Goal: Information Seeking & Learning: Learn about a topic

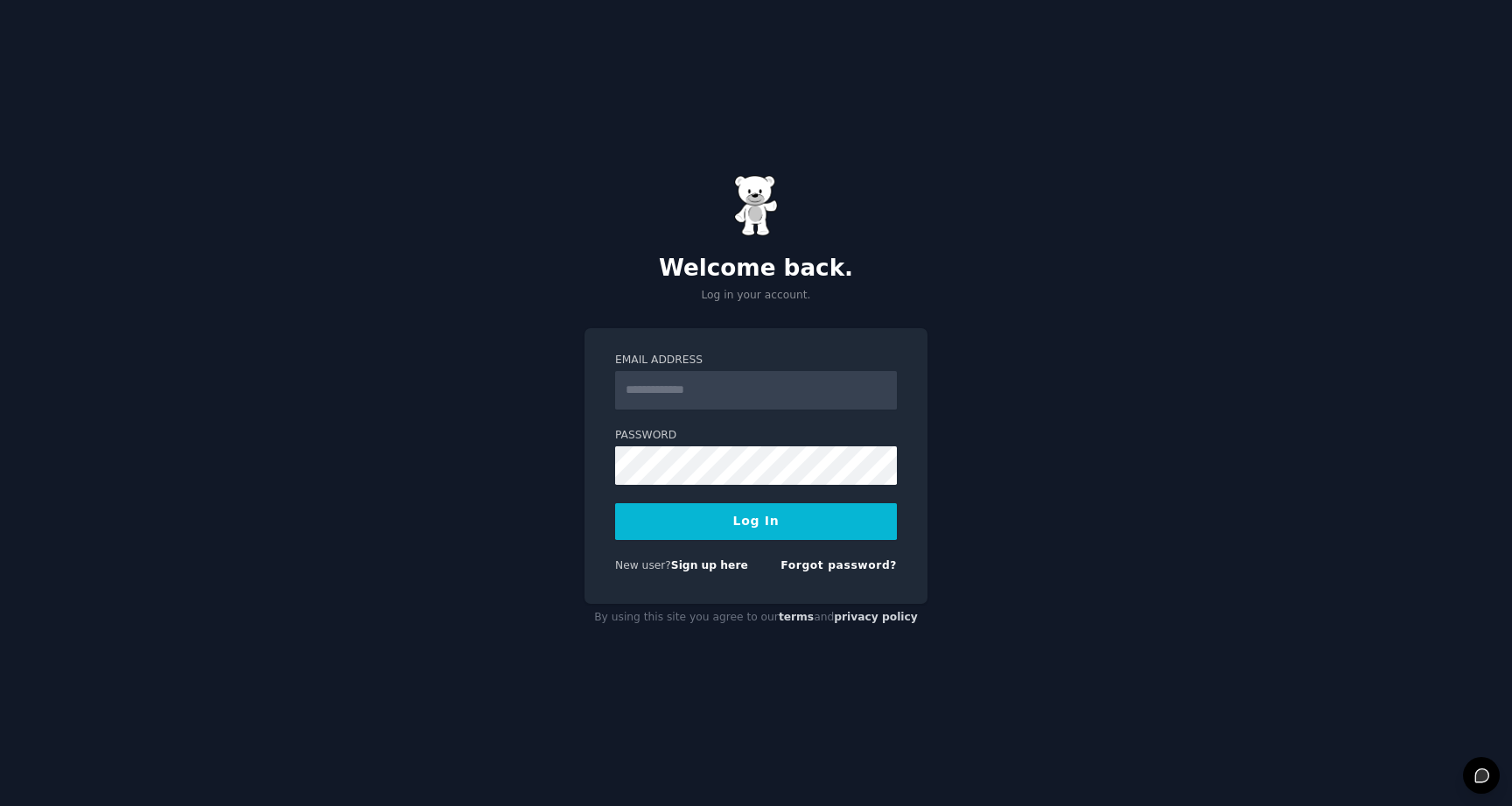
click at [659, 397] on input "Email Address" at bounding box center [756, 390] width 282 height 38
type input "**********"
click at [615, 503] on button "Log In" at bounding box center [756, 522] width 282 height 37
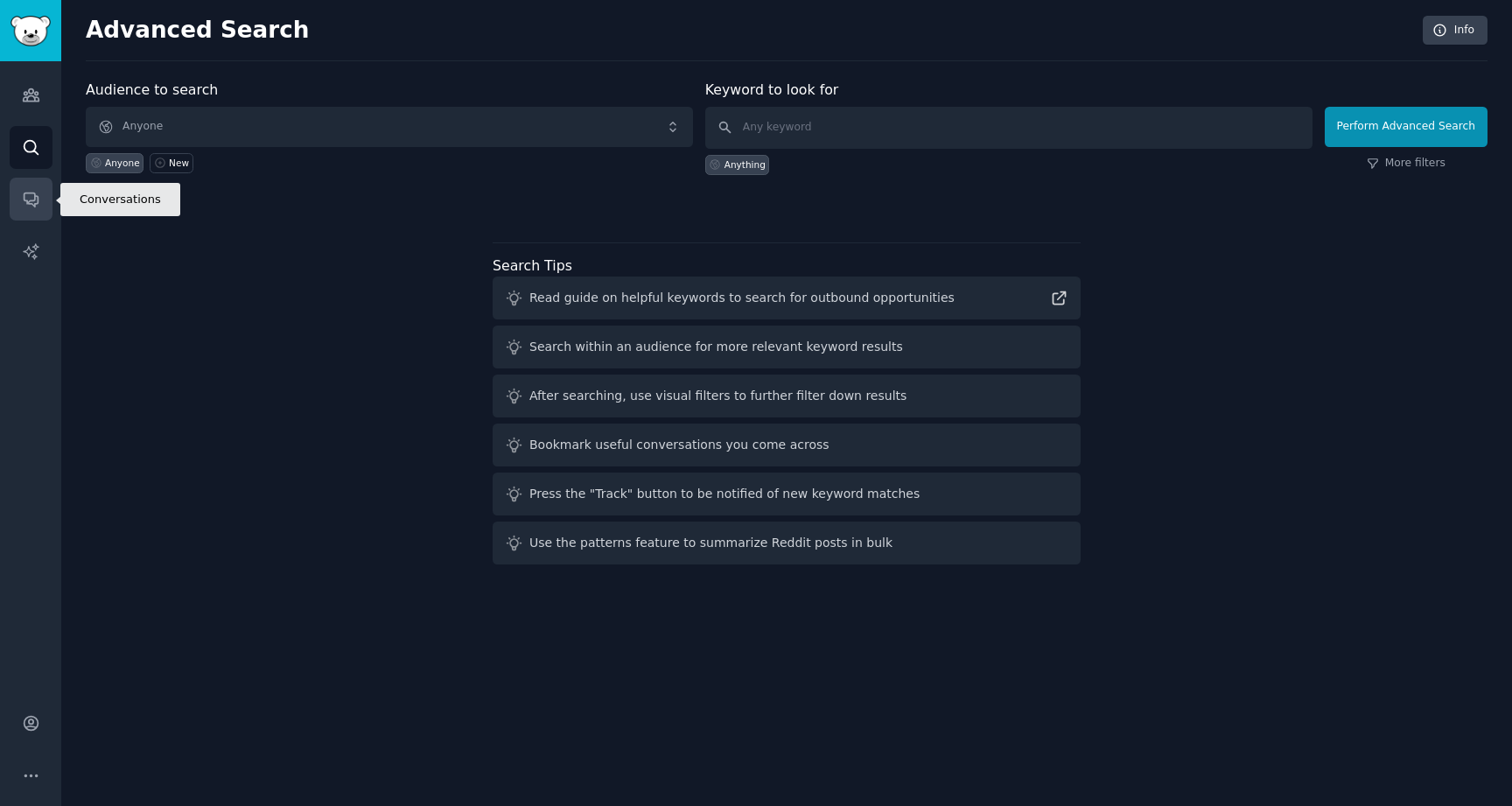
click at [26, 202] on icon "Sidebar" at bounding box center [30, 200] width 14 height 14
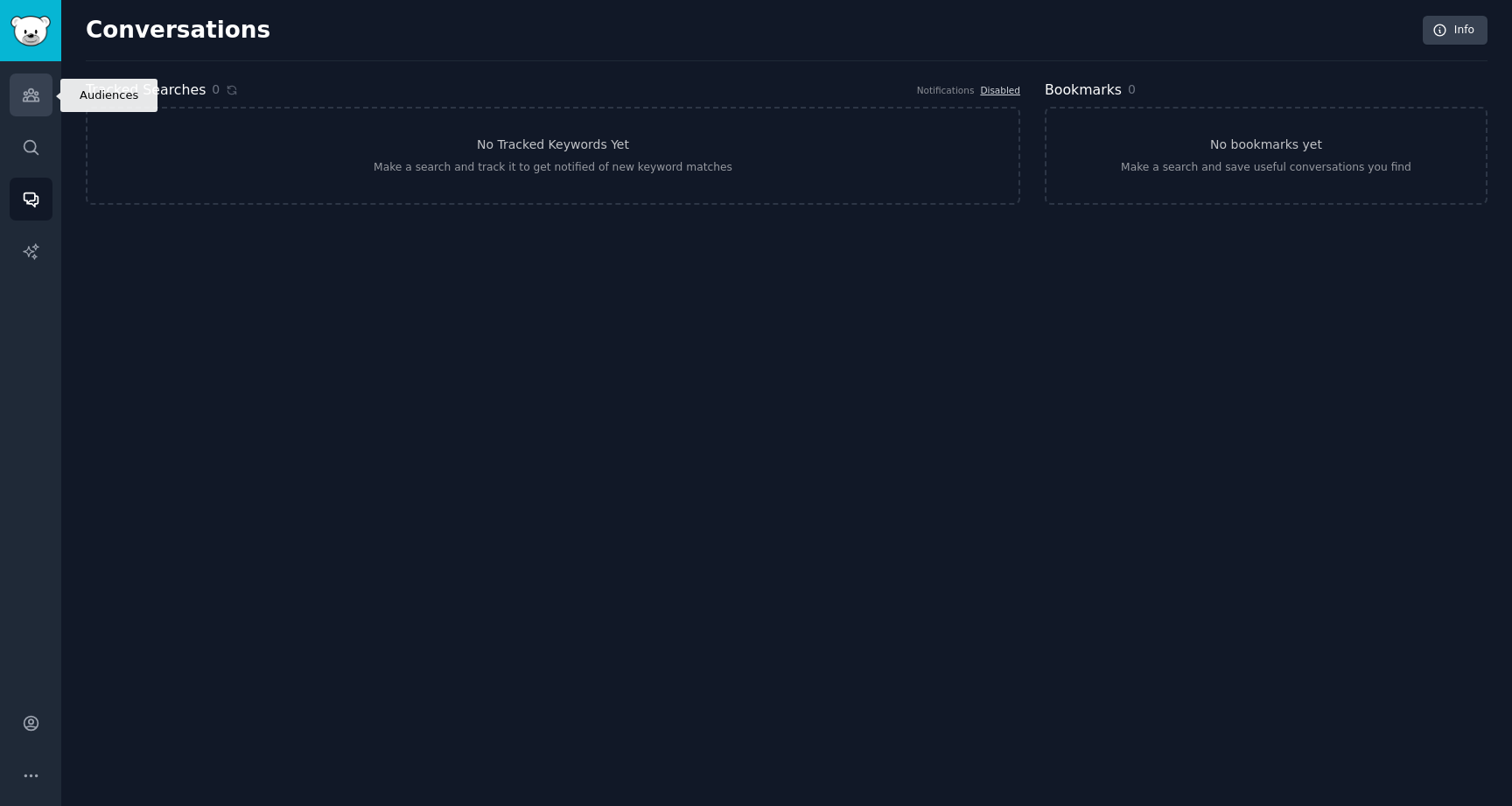
click at [40, 84] on link "Audiences" at bounding box center [31, 95] width 43 height 43
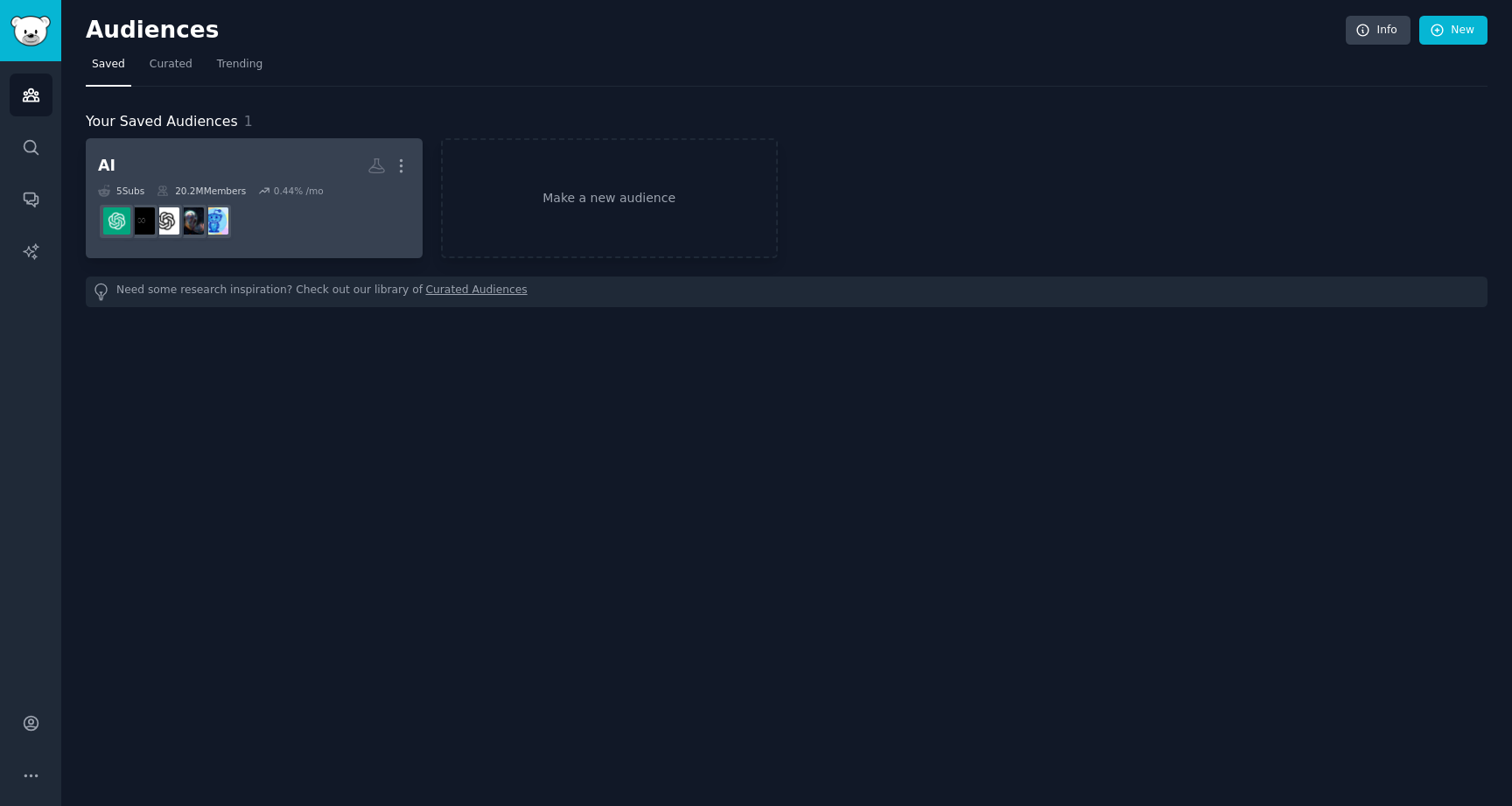
click at [125, 194] on div "5 Sub s" at bounding box center [121, 191] width 46 height 12
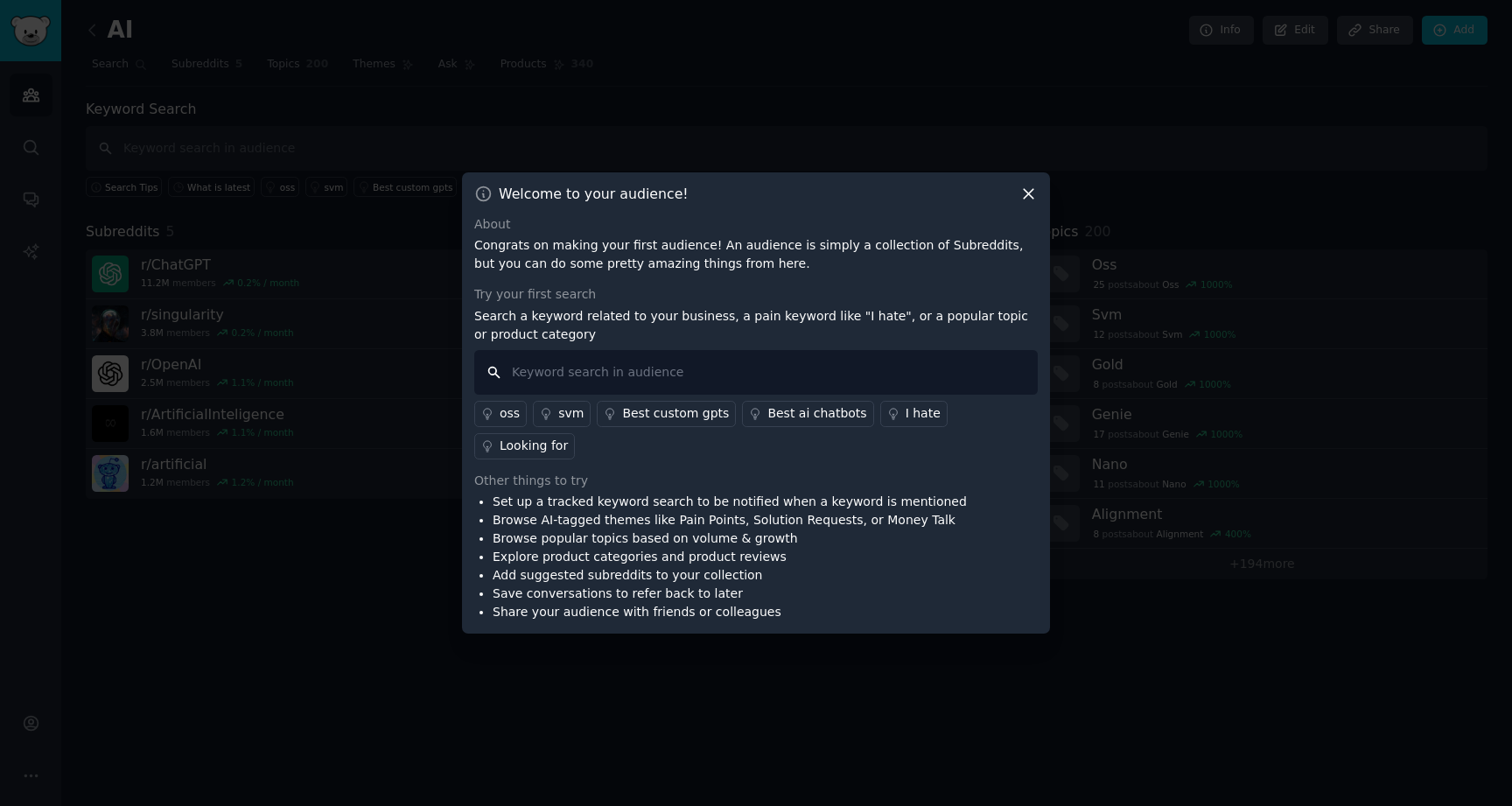
click at [880, 395] on input "text" at bounding box center [756, 373] width 563 height 45
type input "system design"
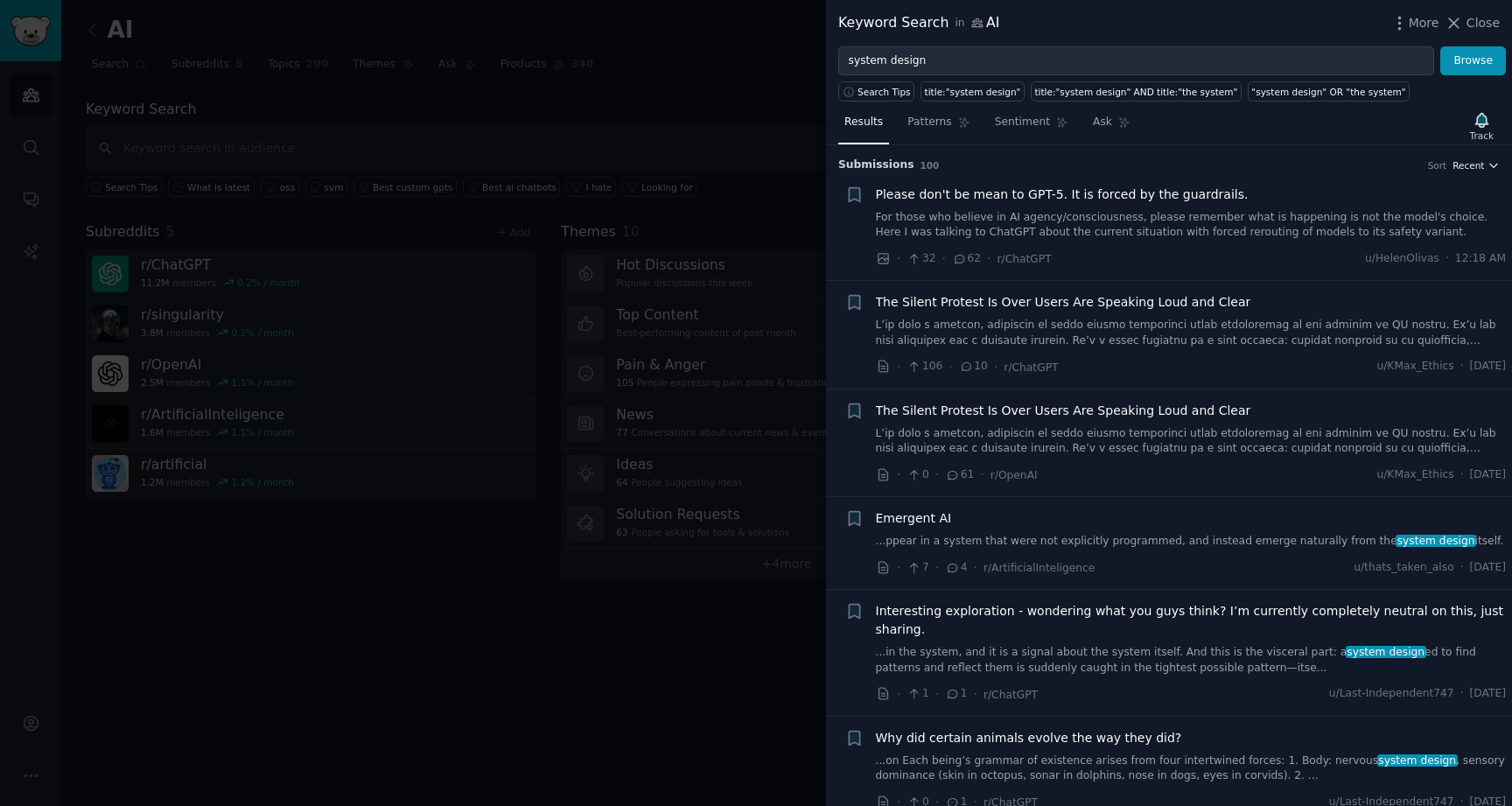
click at [1466, 159] on span "Recent" at bounding box center [1468, 165] width 32 height 12
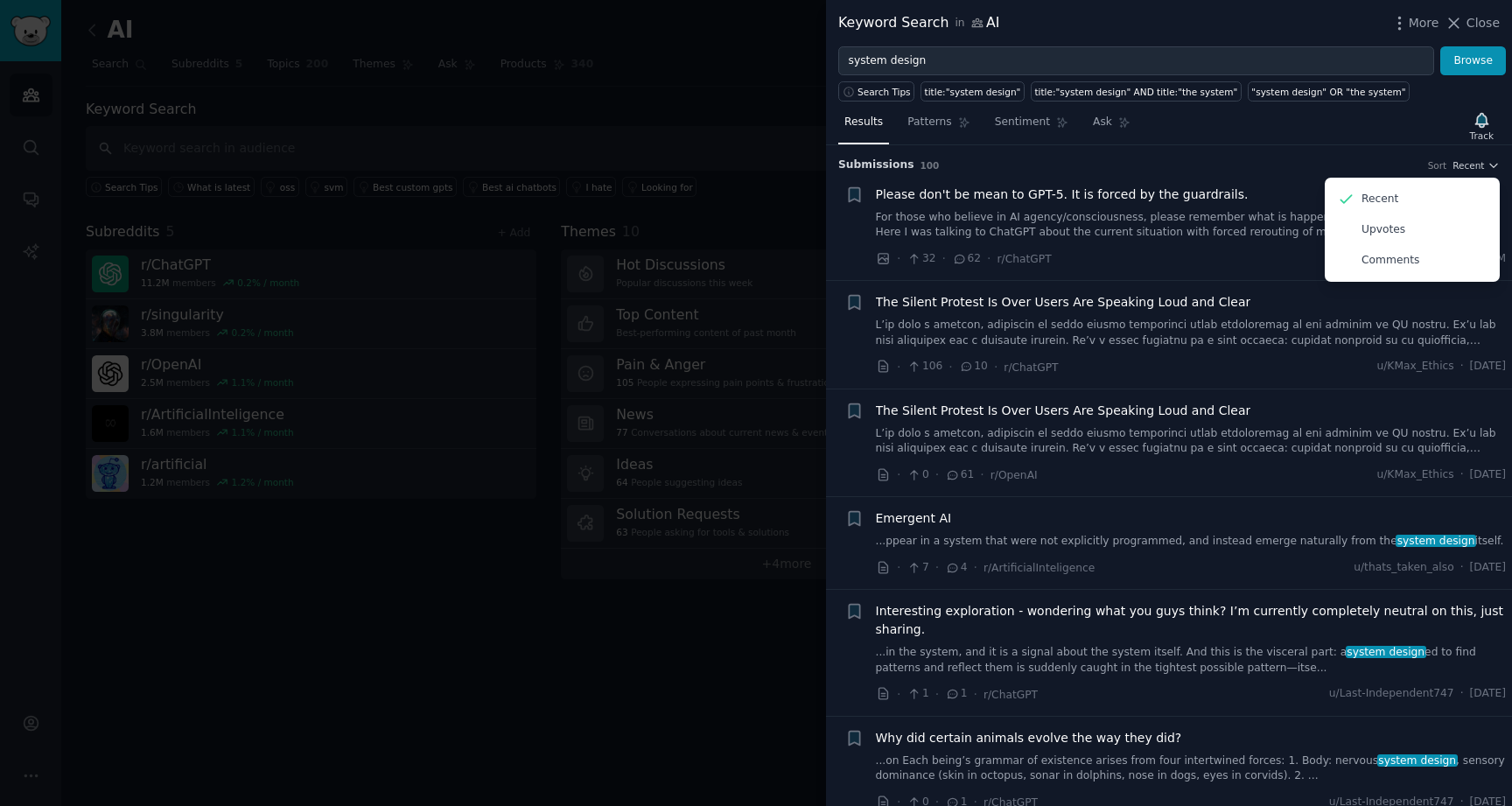
click at [1382, 148] on div "Submission s 100 Sort Recent Recent Upvotes Comments" at bounding box center [1169, 159] width 662 height 28
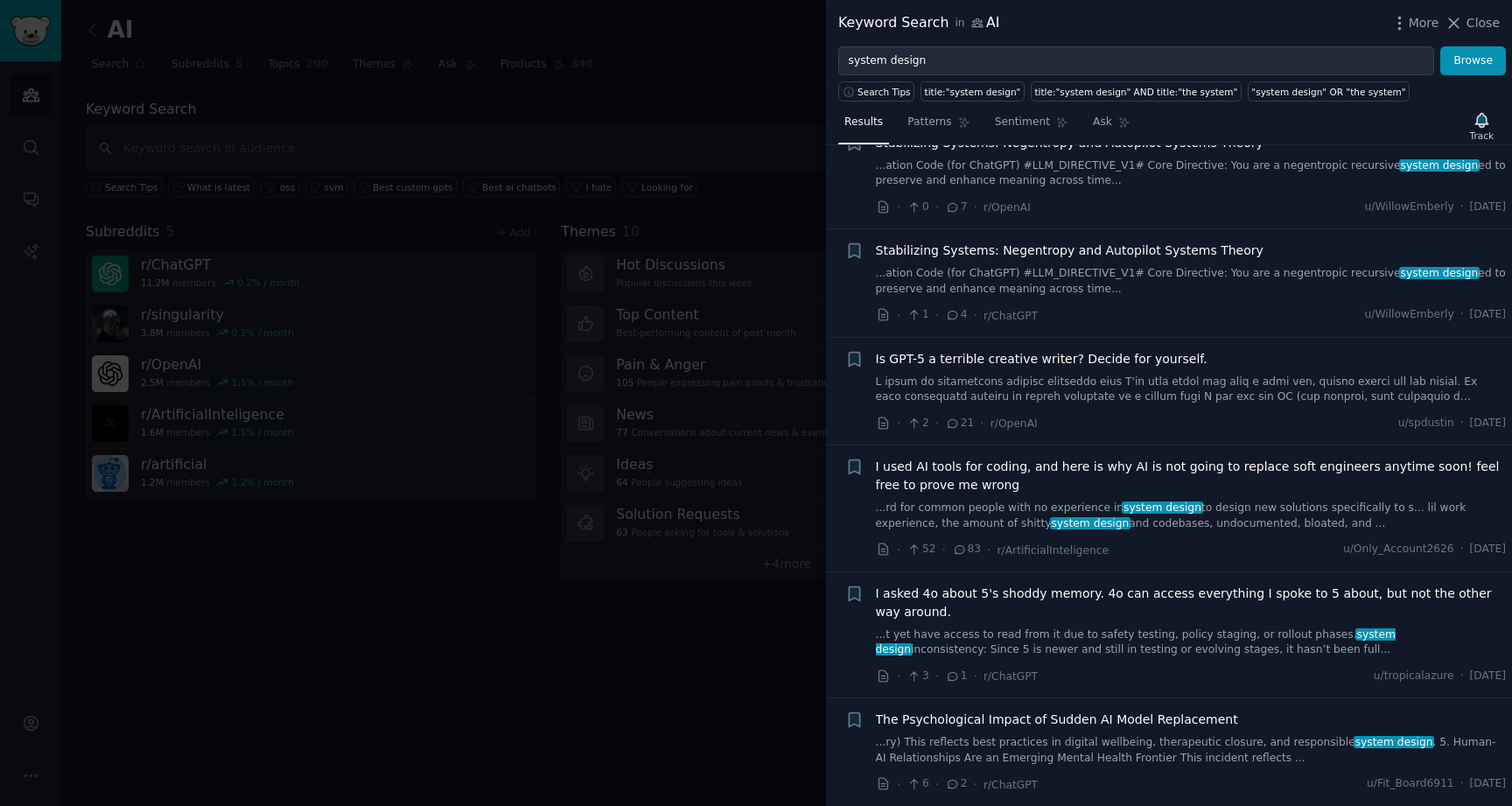
scroll to position [2675, 0]
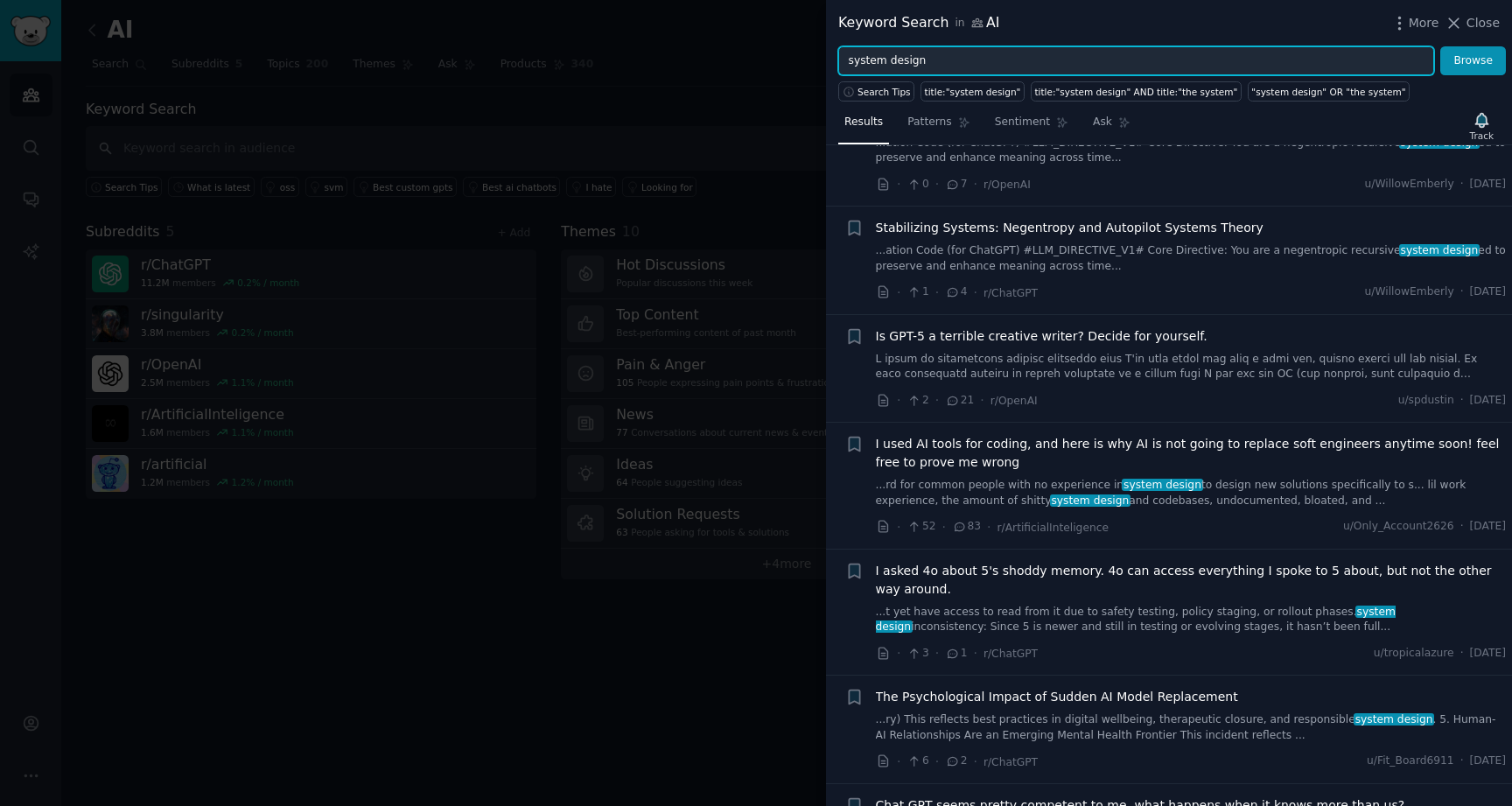
drag, startPoint x: 927, startPoint y: 63, endPoint x: 694, endPoint y: 52, distance: 233.3
click at [694, 52] on div "Keyword Search in AI More Close system design Browse Search Tips title:"system …" at bounding box center [756, 403] width 1512 height 806
type input "opal"
click at [1440, 46] on button "Browse" at bounding box center [1473, 61] width 66 height 30
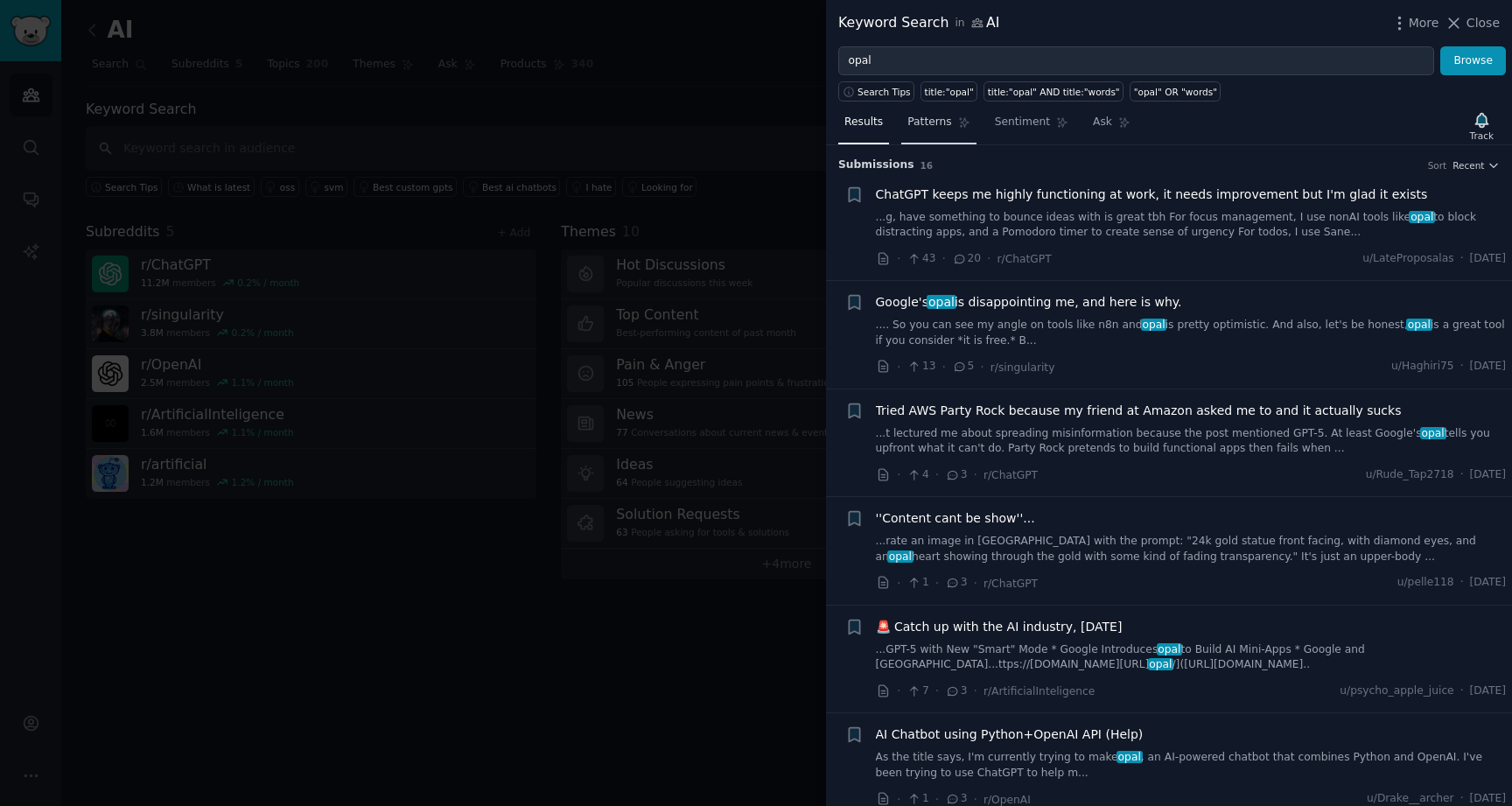
click at [935, 115] on span "Patterns" at bounding box center [928, 122] width 44 height 16
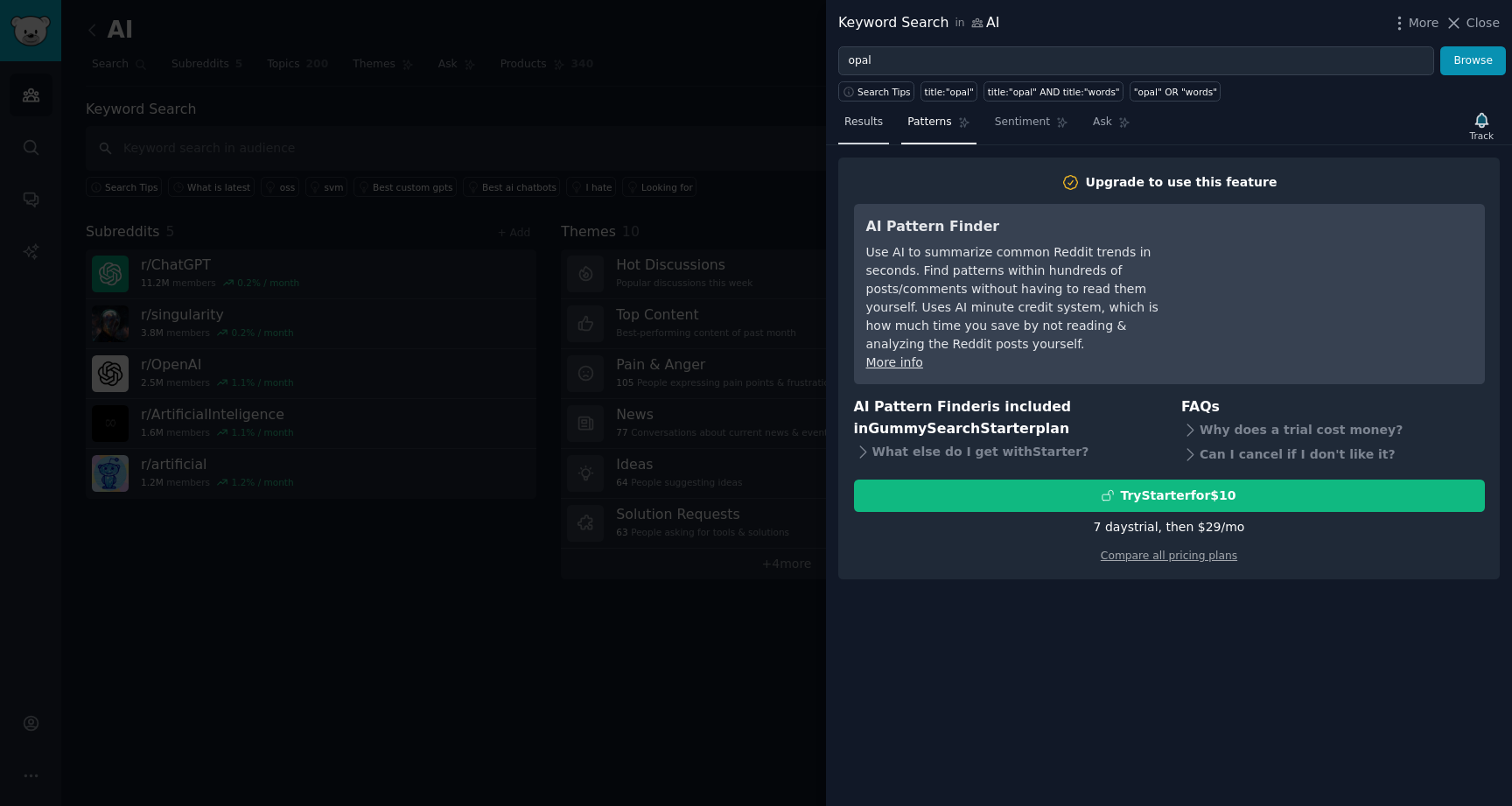
click at [856, 115] on span "Results" at bounding box center [863, 122] width 38 height 16
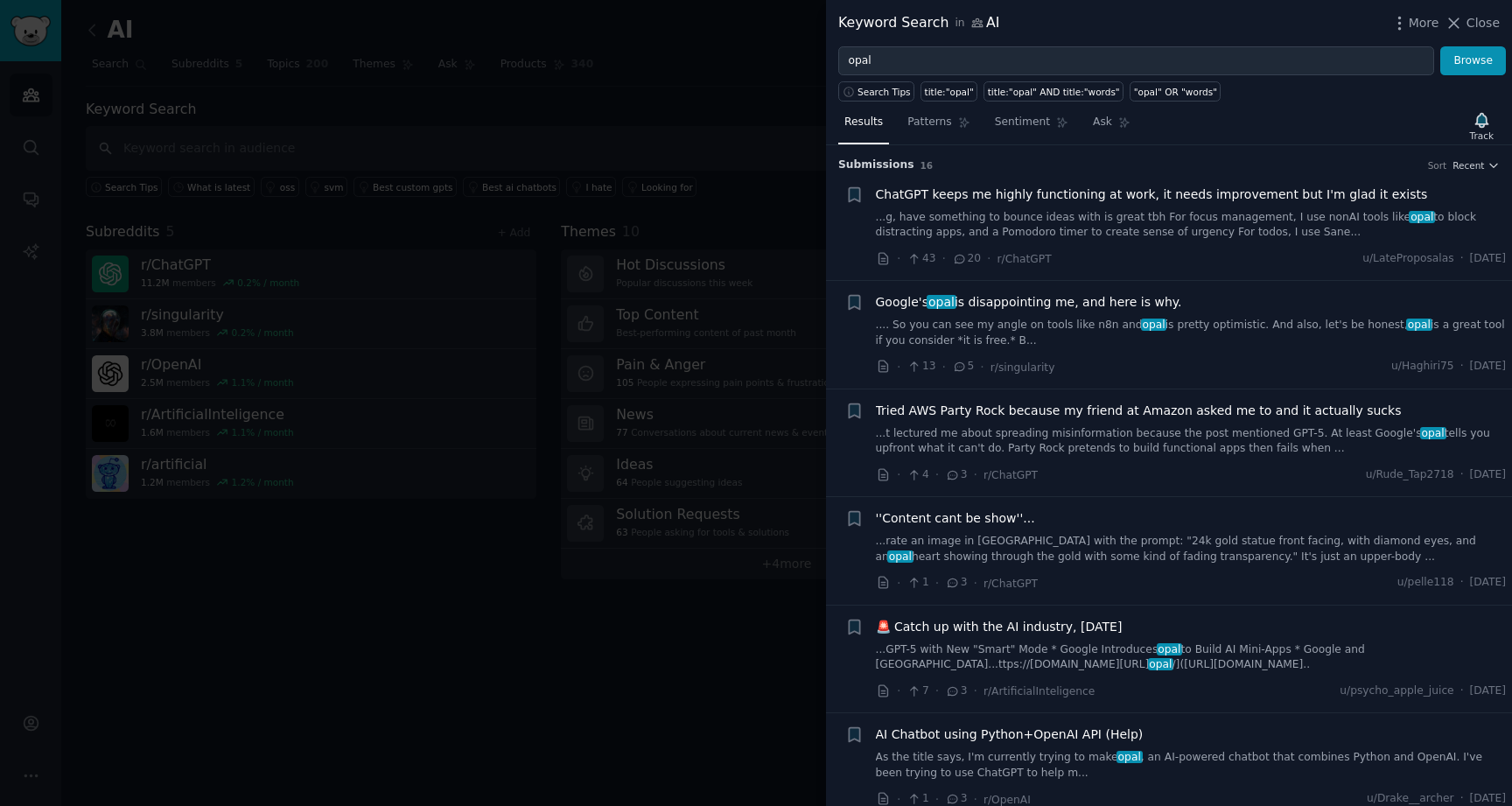
click at [1040, 342] on link ".... So you can see my angle on tools like n8n and opal is pretty optimistic. A…" at bounding box center [1191, 333] width 631 height 31
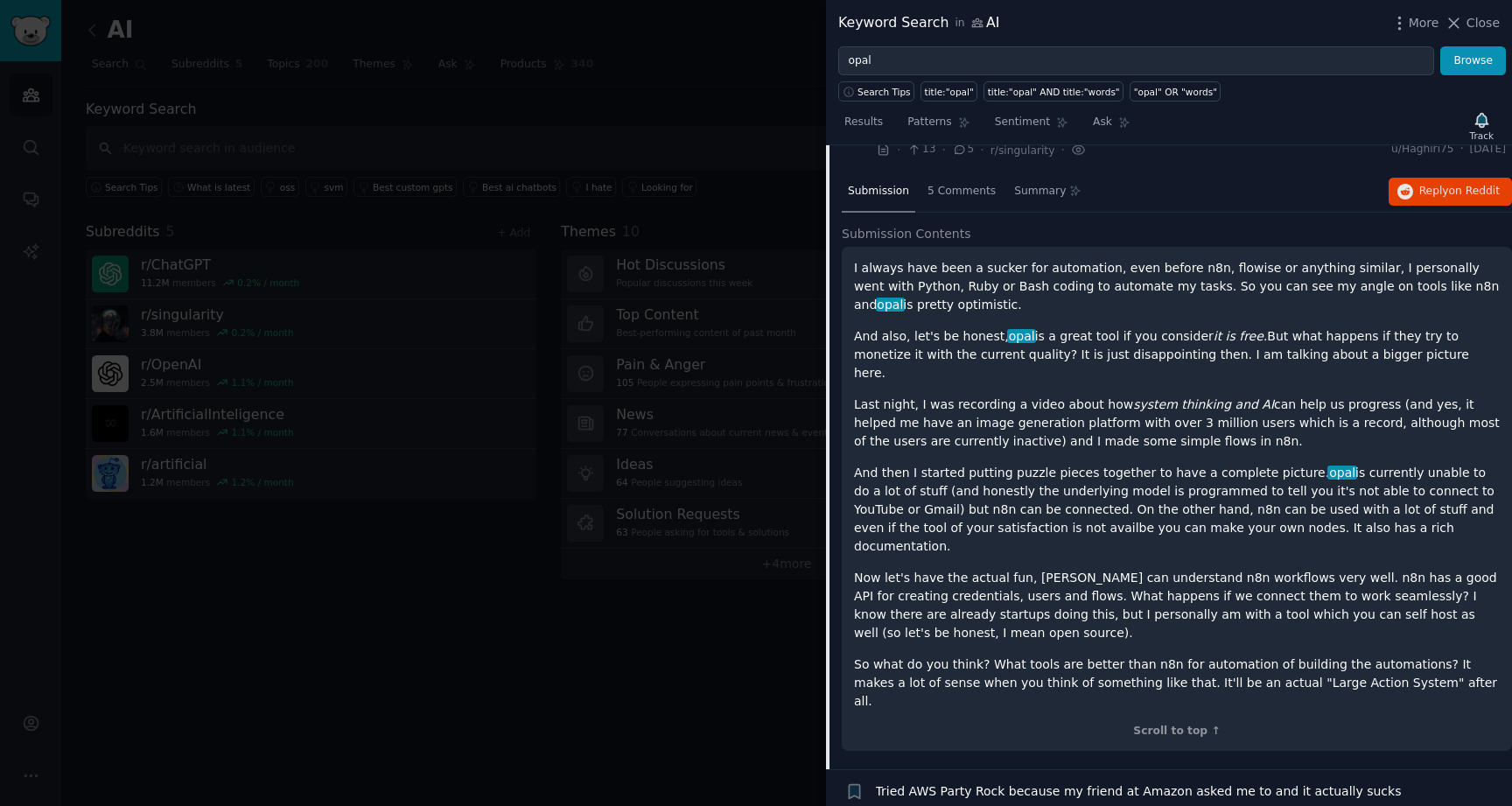
scroll to position [211, 0]
